Goal: Transaction & Acquisition: Purchase product/service

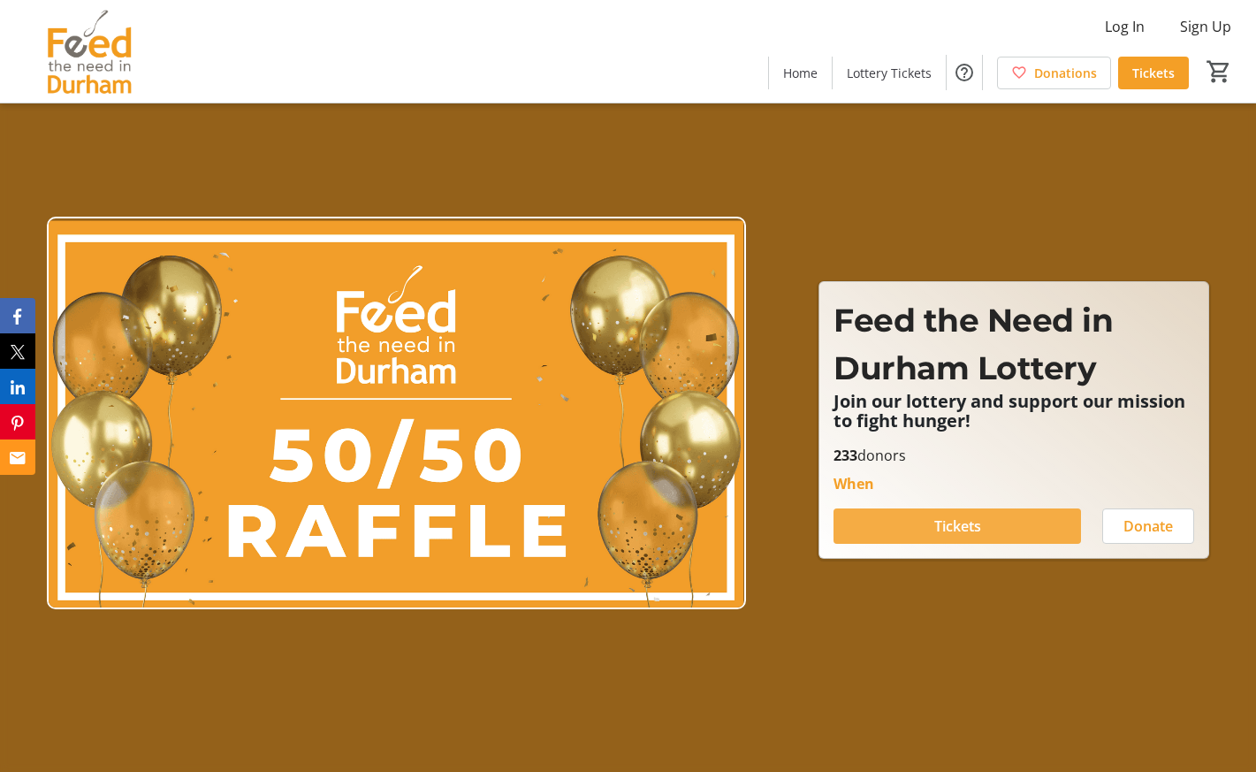
click at [937, 533] on span "Tickets" at bounding box center [957, 525] width 47 height 21
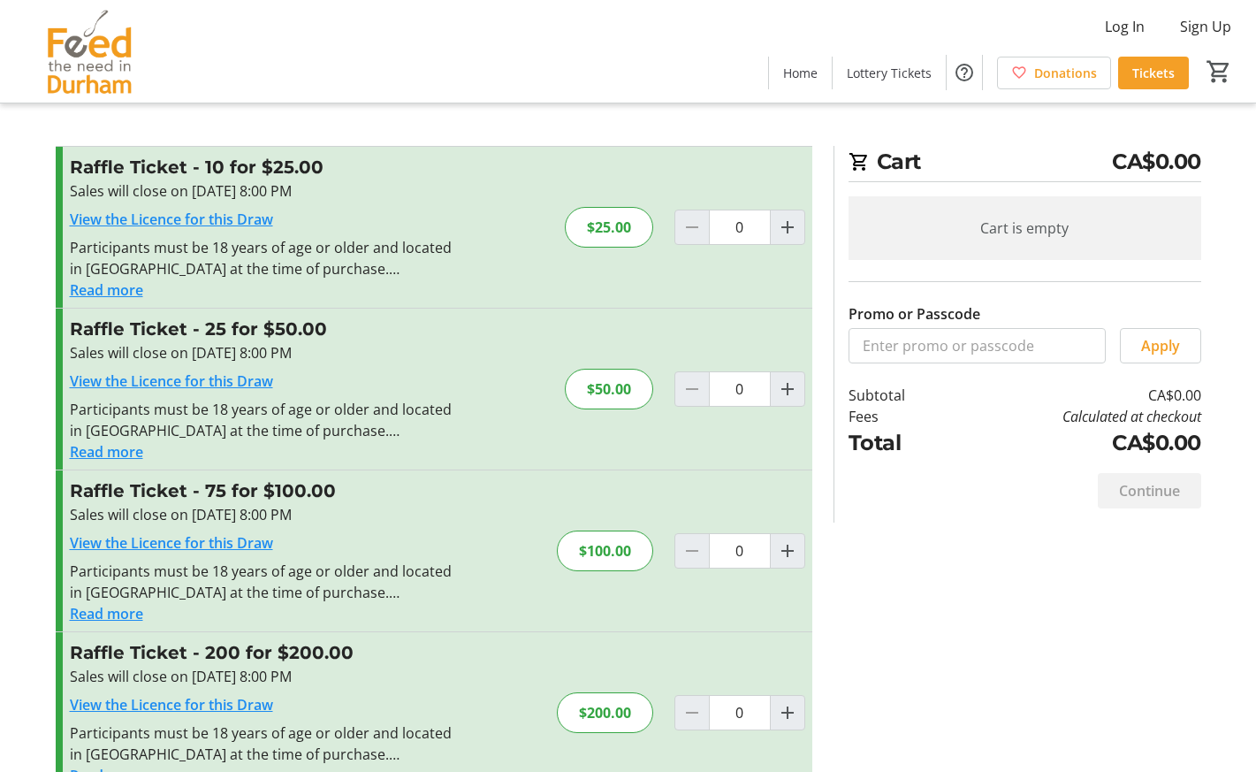
click at [257, 217] on link "View the Licence for this Draw" at bounding box center [171, 218] width 203 height 19
click at [115, 291] on button "Read more" at bounding box center [106, 289] width 73 height 21
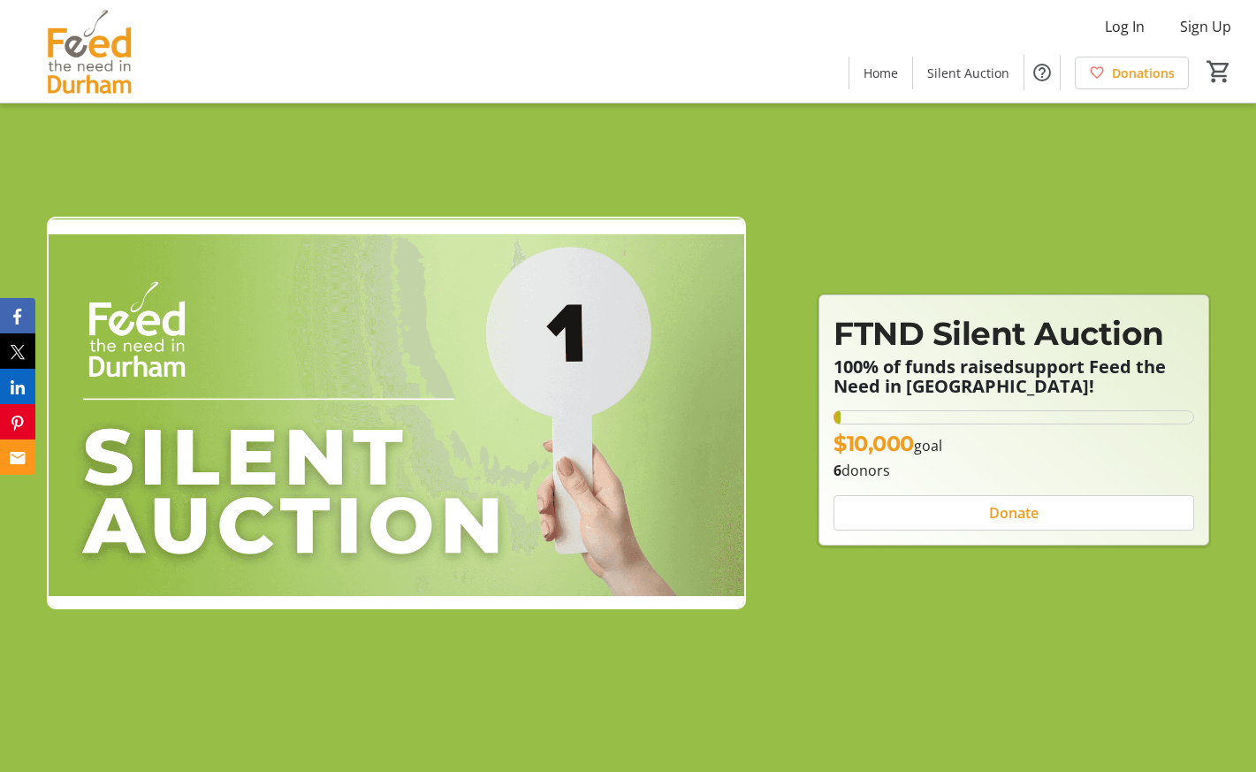
click at [883, 336] on span "FTND Silent Auction" at bounding box center [999, 333] width 331 height 39
